Goal: Check status: Check status

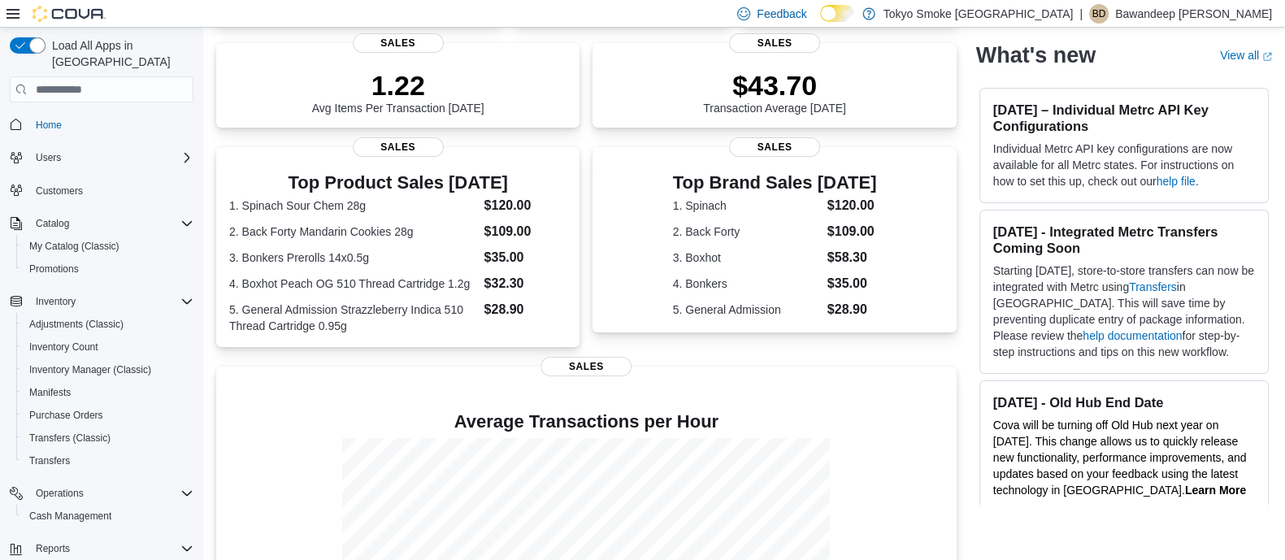
scroll to position [63, 0]
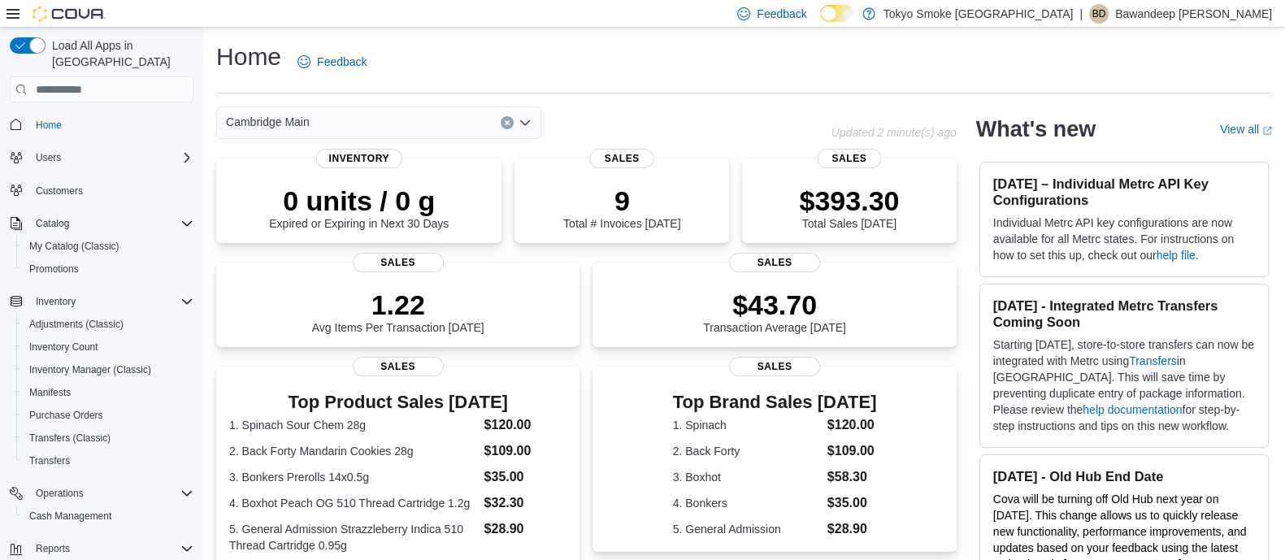
click at [518, 193] on div "0 units / 0 g Expired or Expiring in Next 30 Days Inventory 9 Total # Invoices …" at bounding box center [586, 200] width 740 height 85
click at [526, 193] on div "9 Total # Invoices Today Sales" at bounding box center [621, 199] width 215 height 85
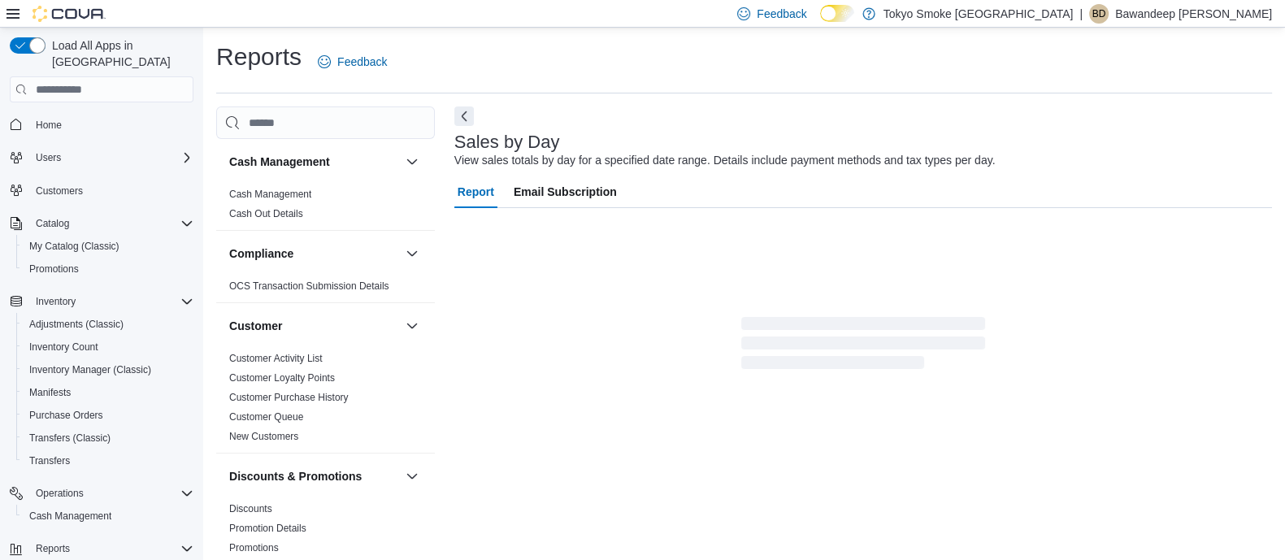
click at [460, 119] on button "Next" at bounding box center [464, 116] width 20 height 20
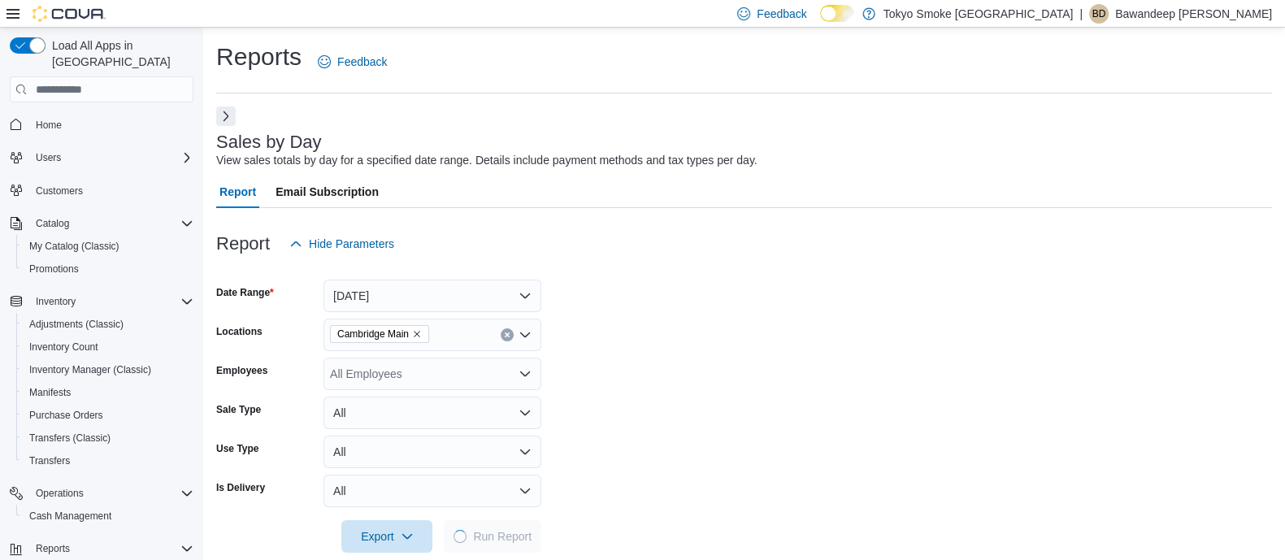
scroll to position [24, 0]
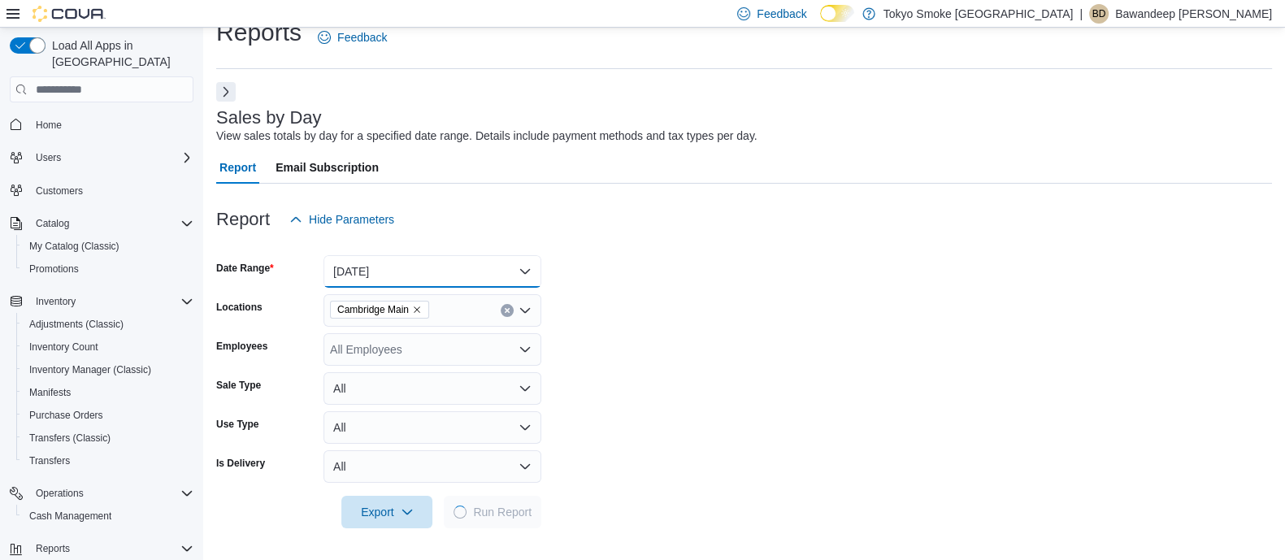
click at [504, 269] on button "Today" at bounding box center [432, 271] width 218 height 33
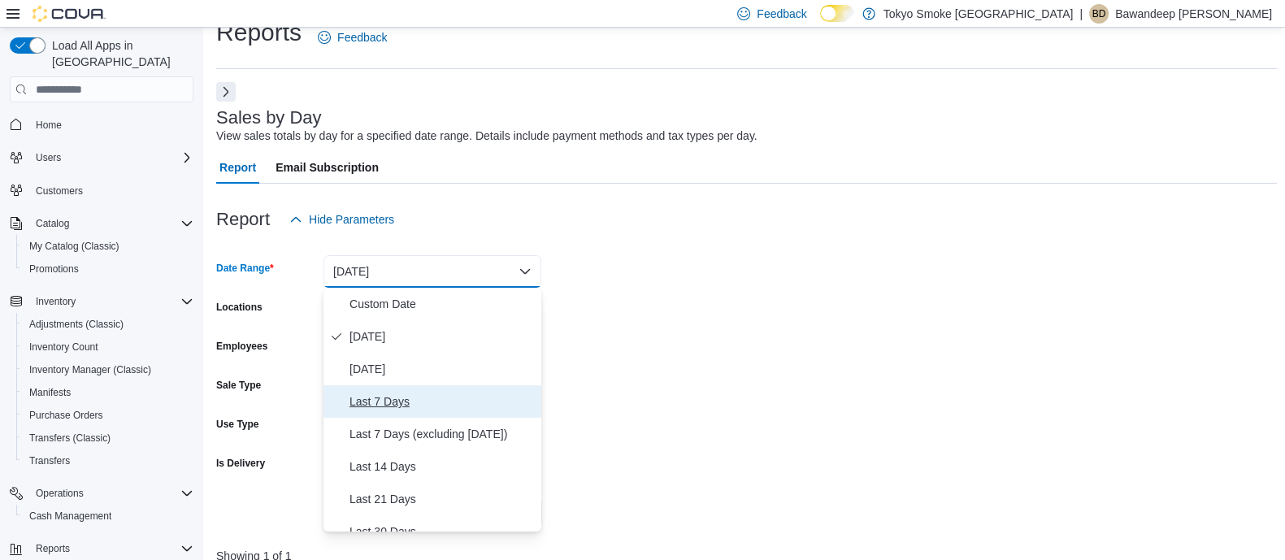
click at [459, 390] on button "Last 7 Days" at bounding box center [432, 401] width 218 height 33
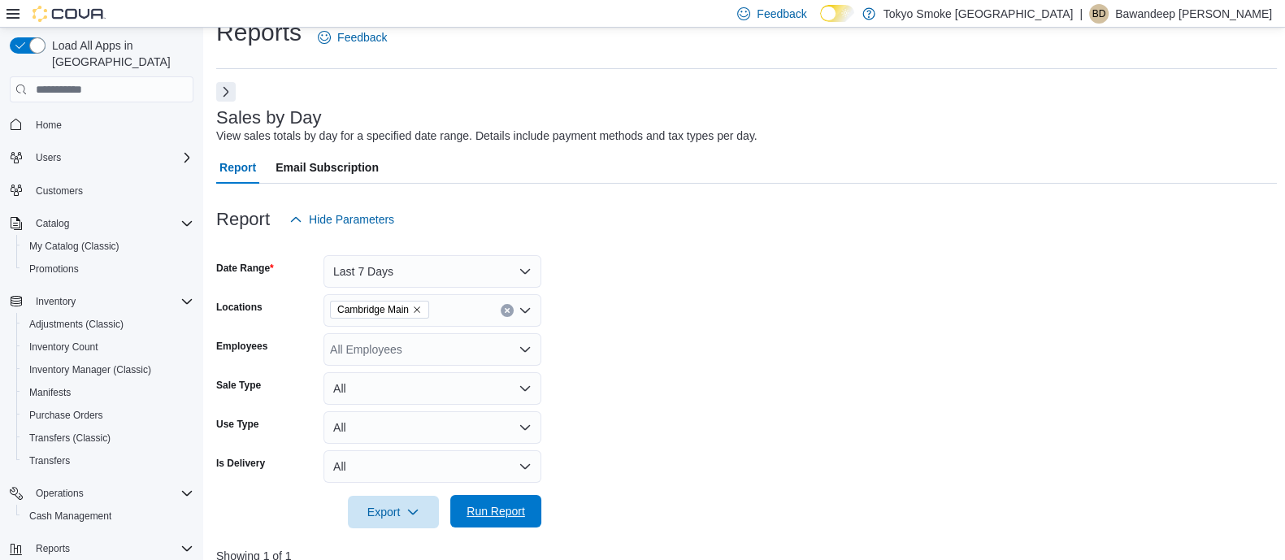
click at [512, 522] on span "Run Report" at bounding box center [496, 511] width 72 height 33
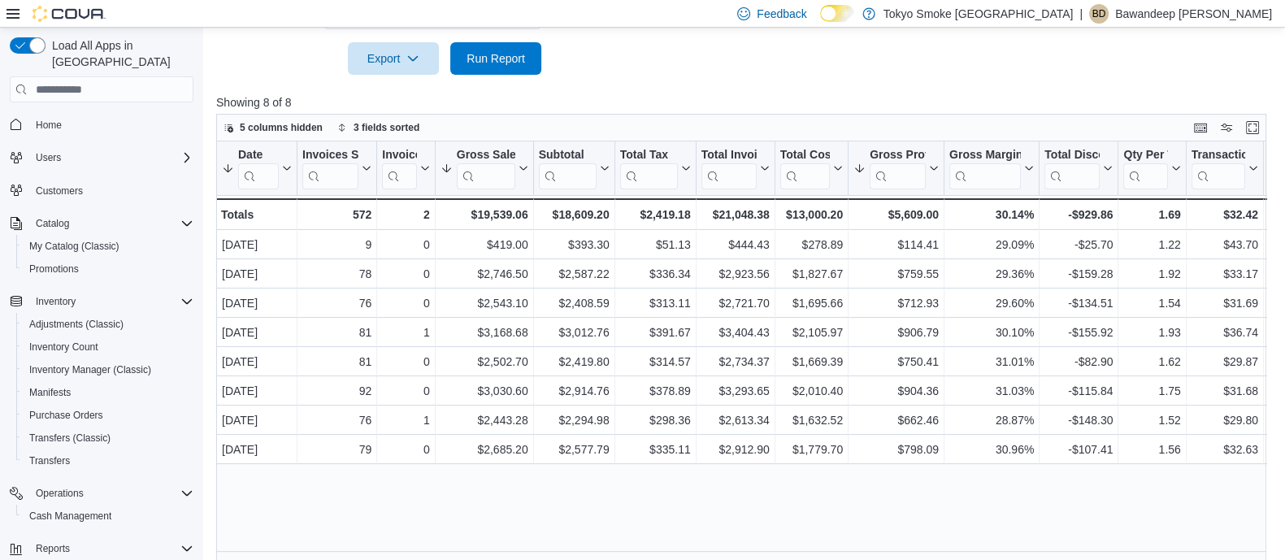
scroll to position [492, 0]
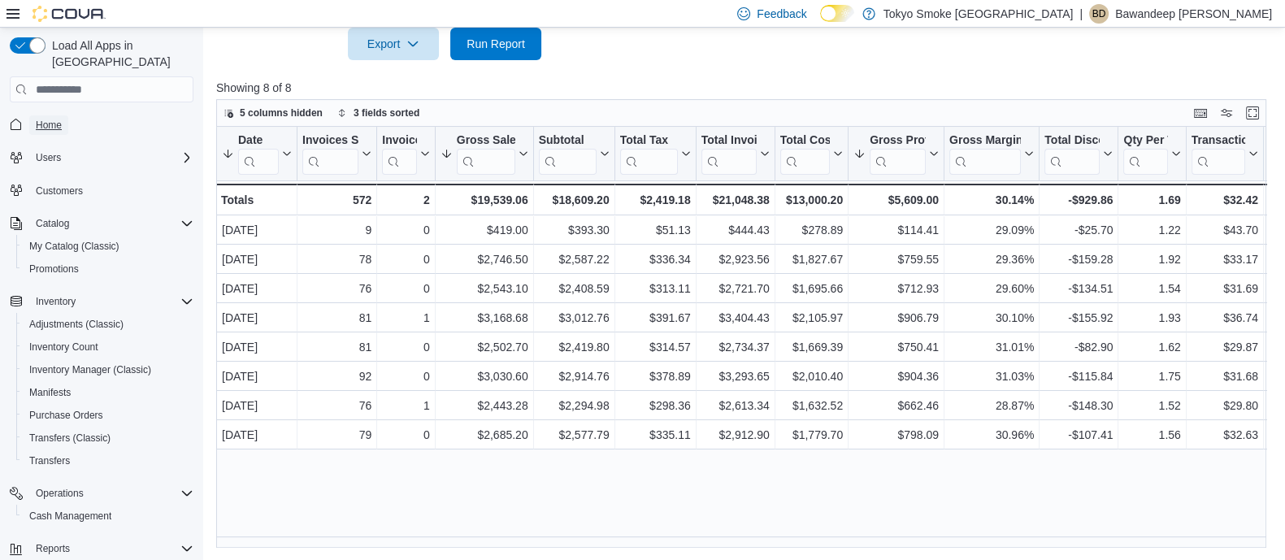
click at [53, 119] on span "Home" at bounding box center [49, 125] width 26 height 13
